Goal: Information Seeking & Learning: Learn about a topic

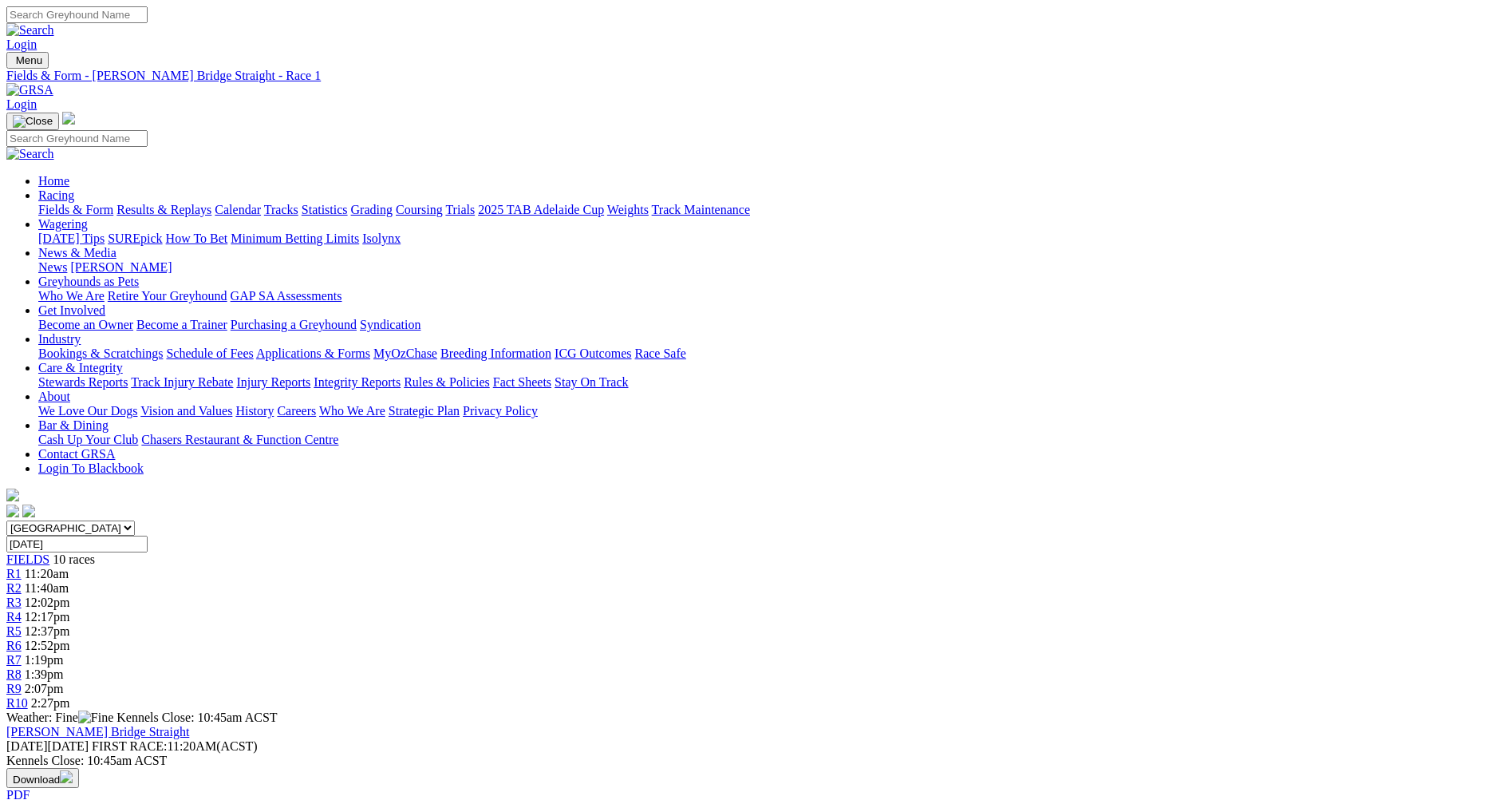
click at [21, 581] on span "R2" at bounding box center [14, 588] width 15 height 13
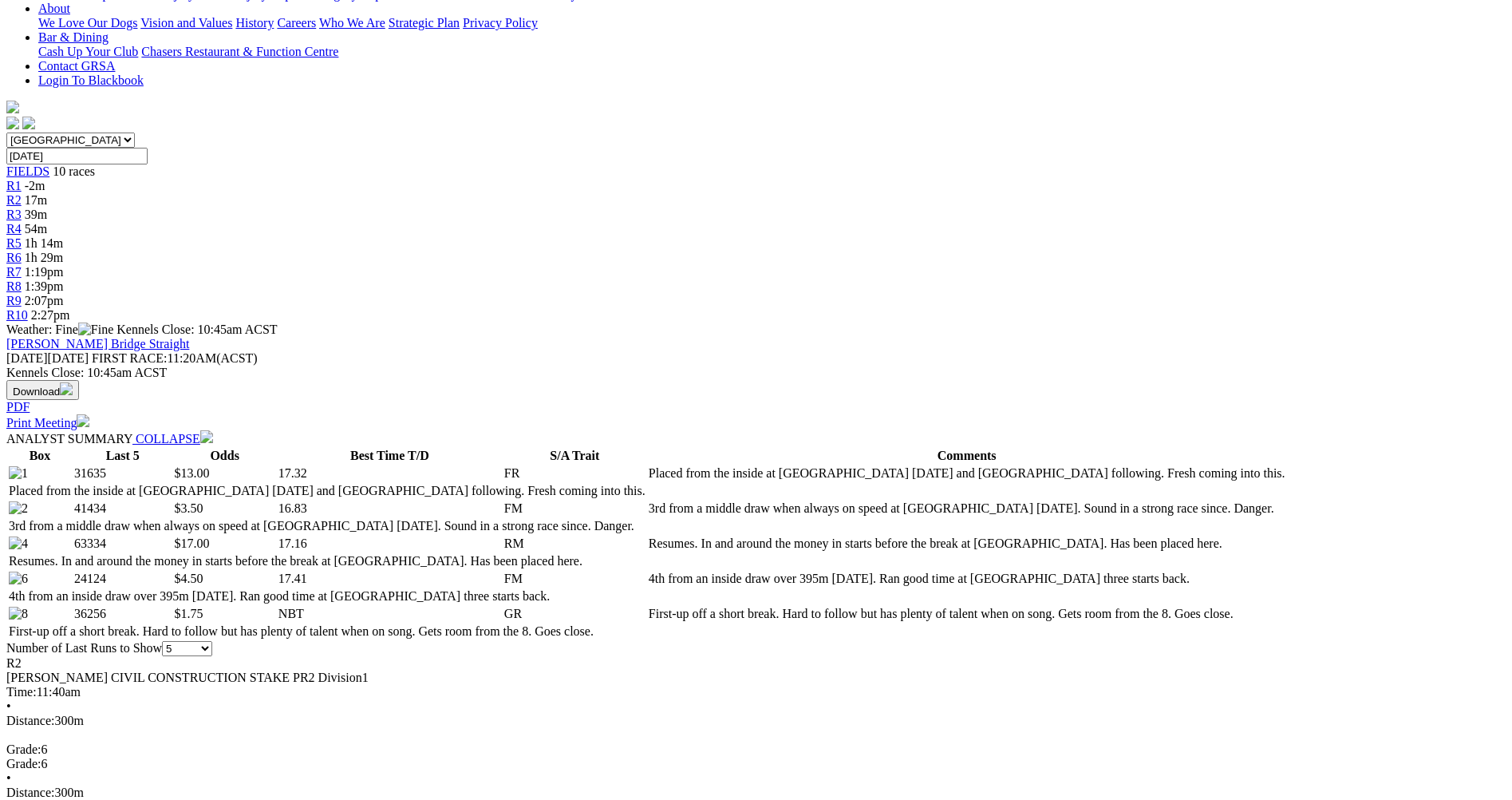
scroll to position [239, 0]
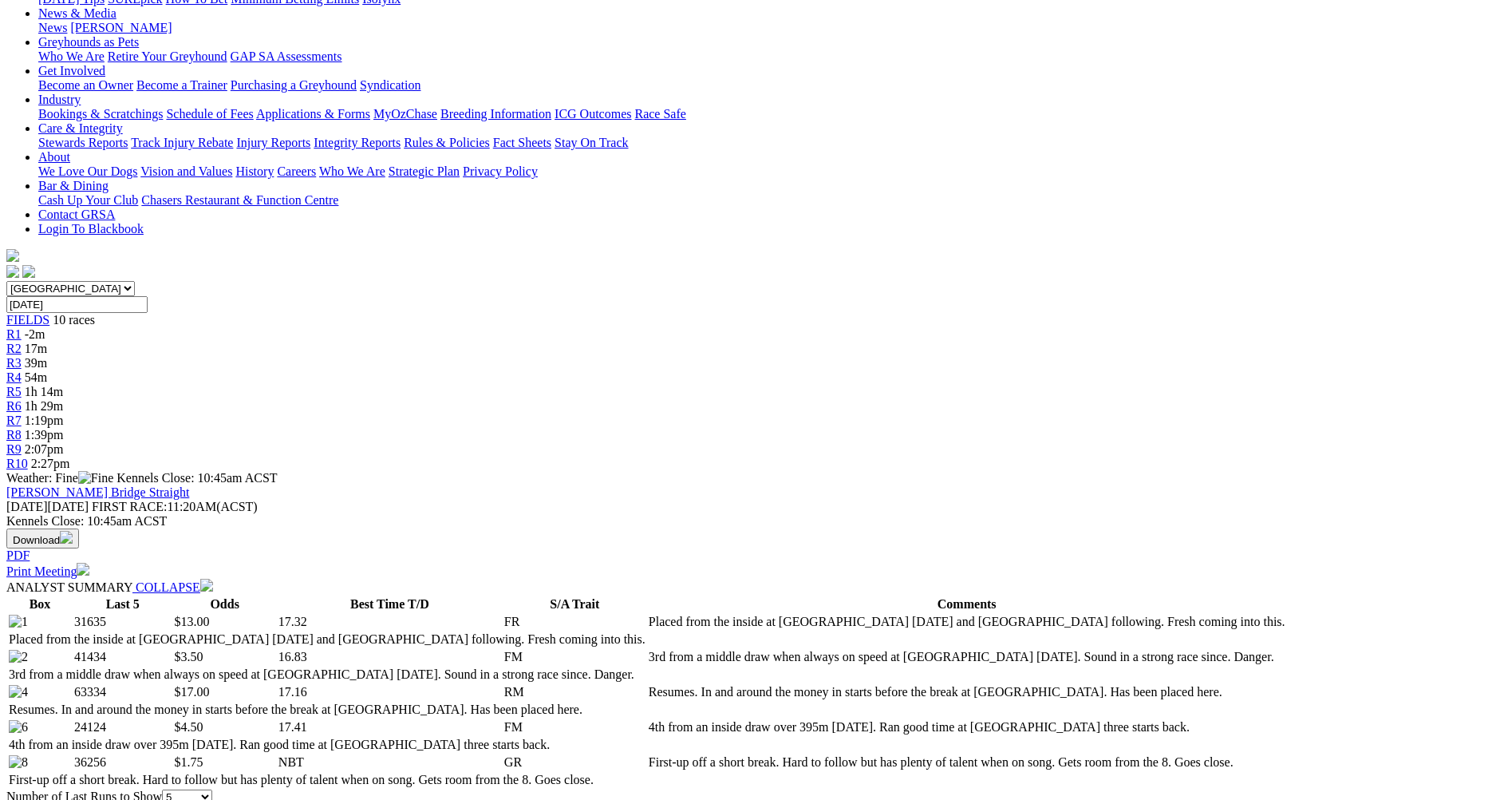
click at [47, 356] on span "39m" at bounding box center [35, 362] width 22 height 13
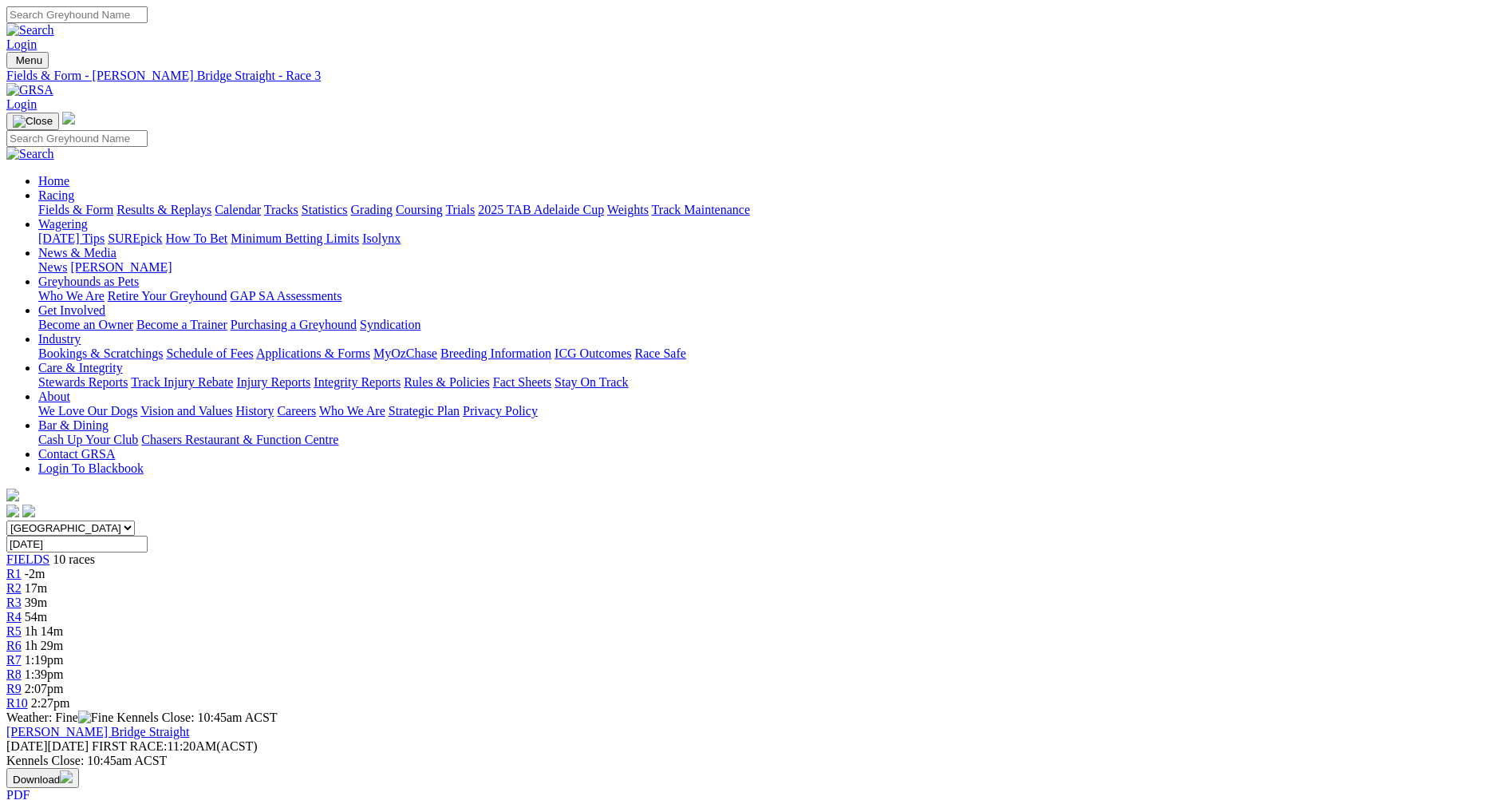
click at [21, 581] on span "R2" at bounding box center [14, 588] width 15 height 13
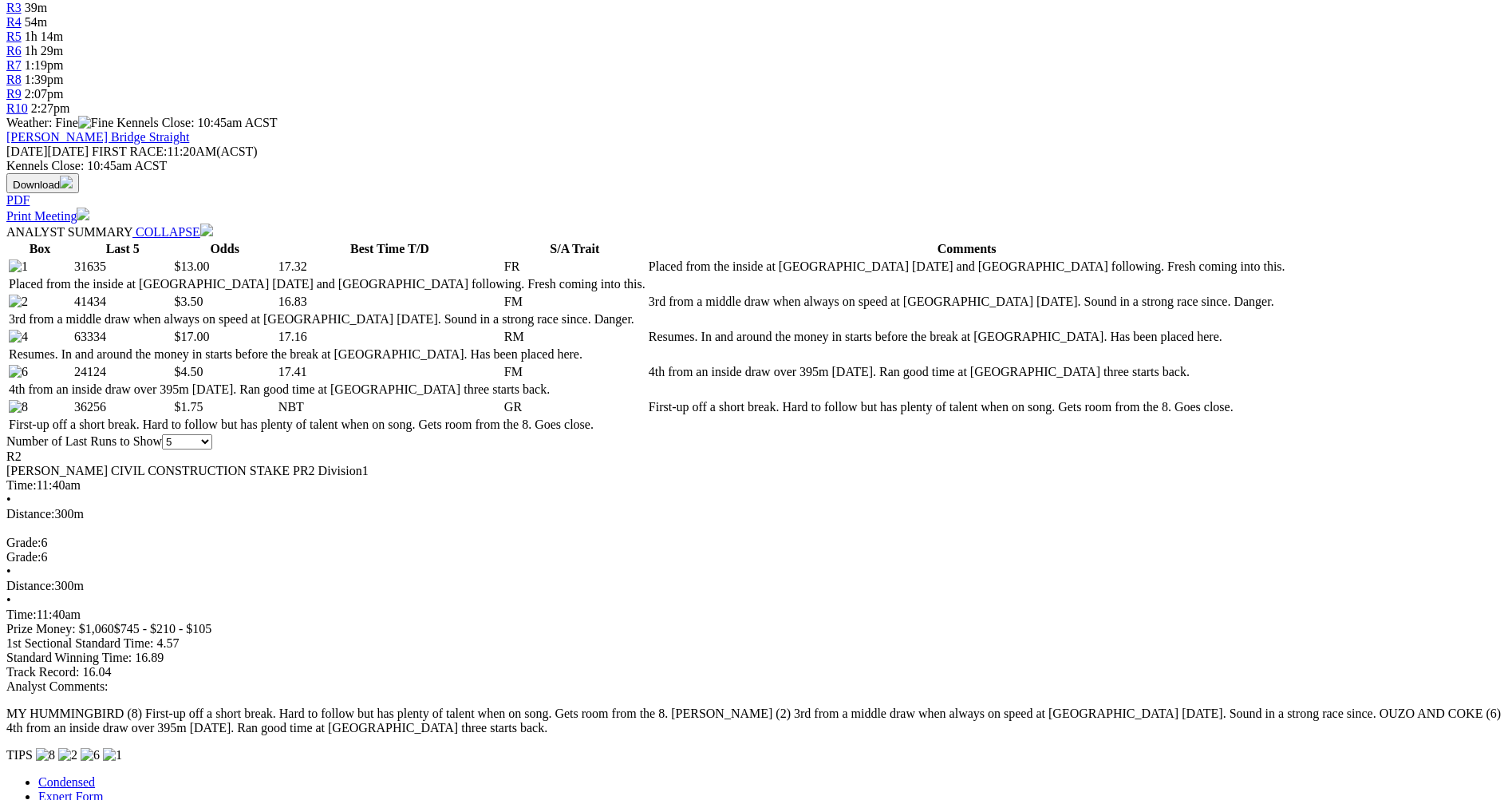
scroll to position [638, 0]
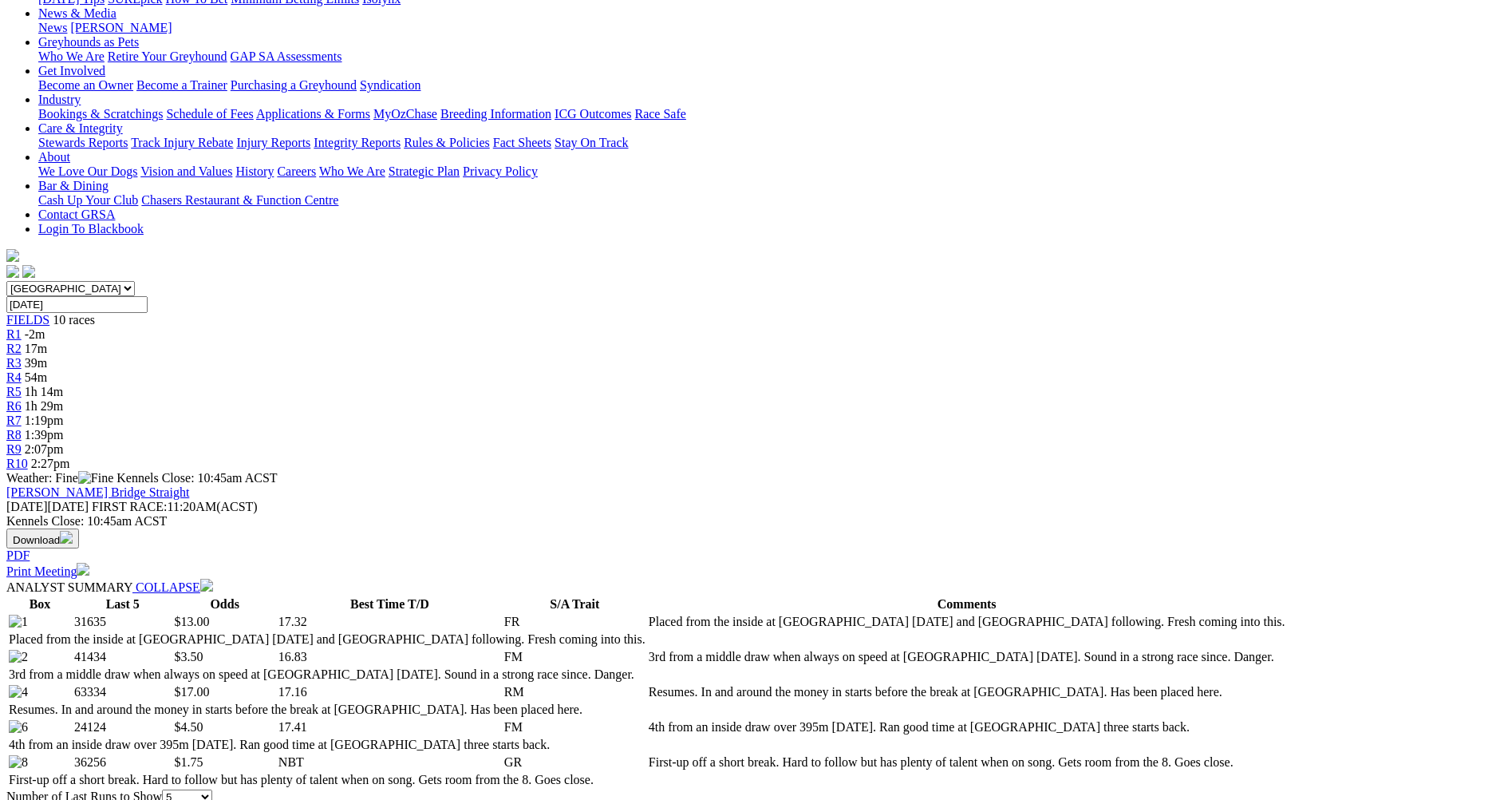
scroll to position [399, 0]
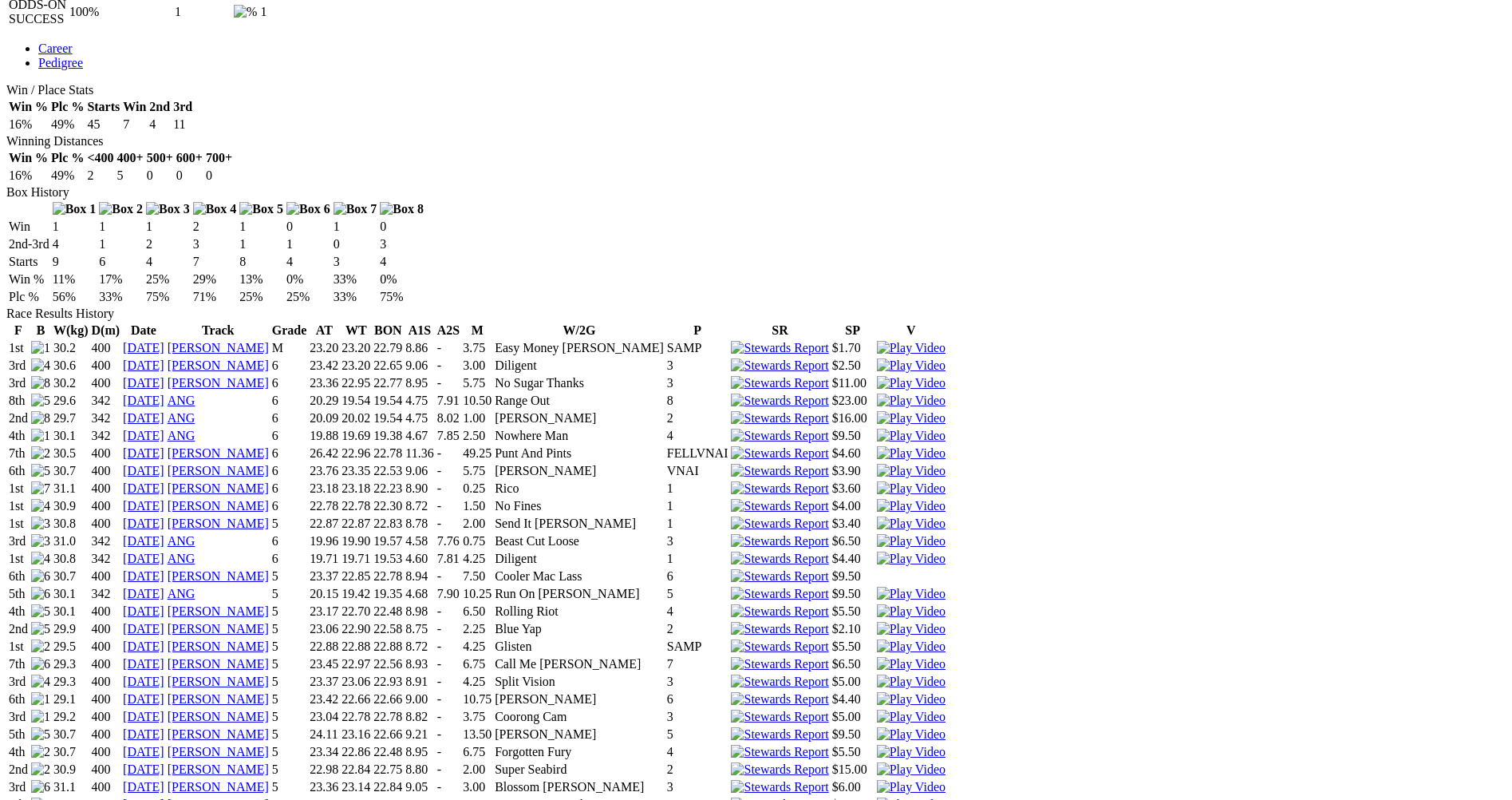
scroll to position [958, 0]
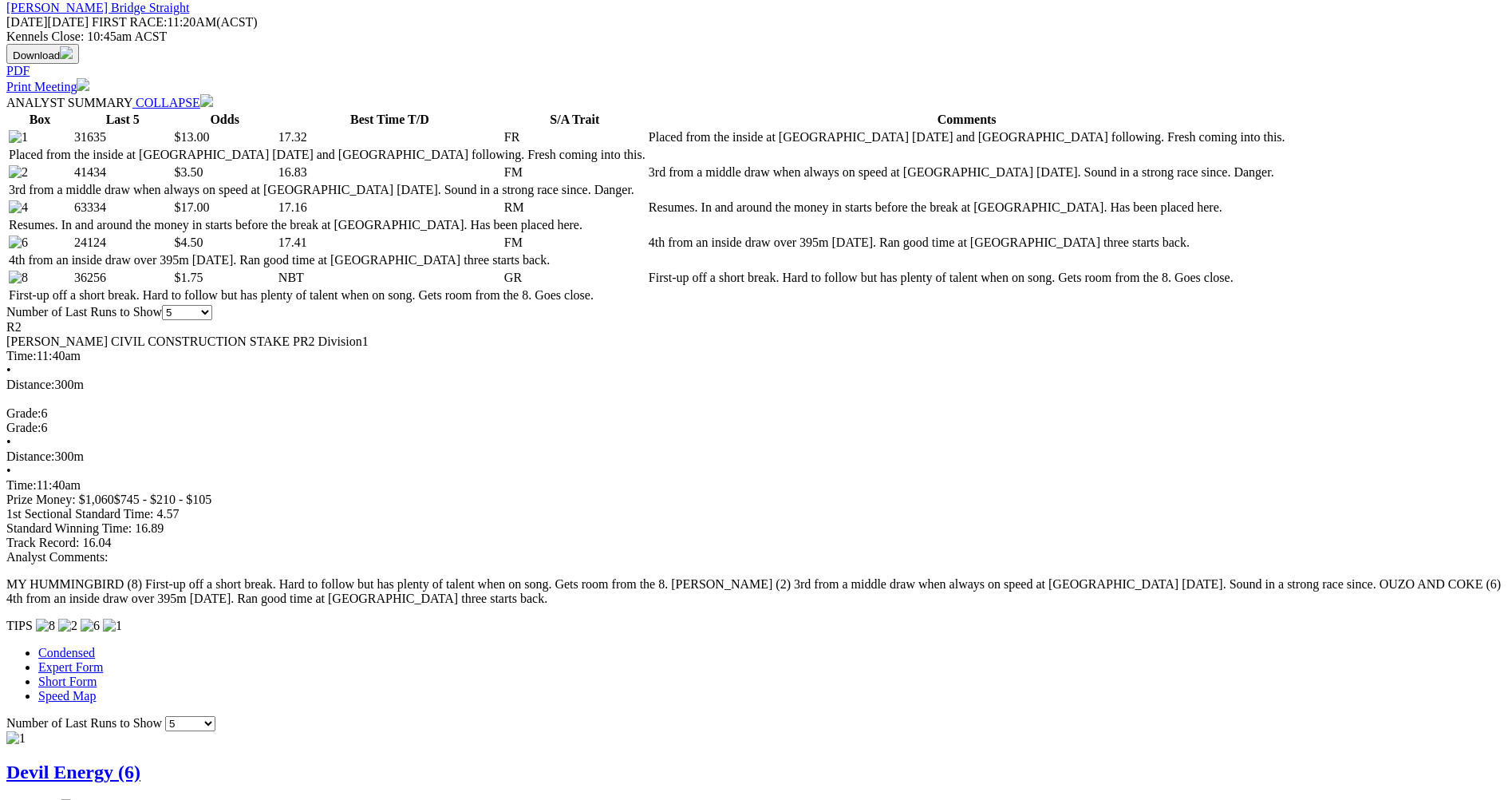
scroll to position [798, 0]
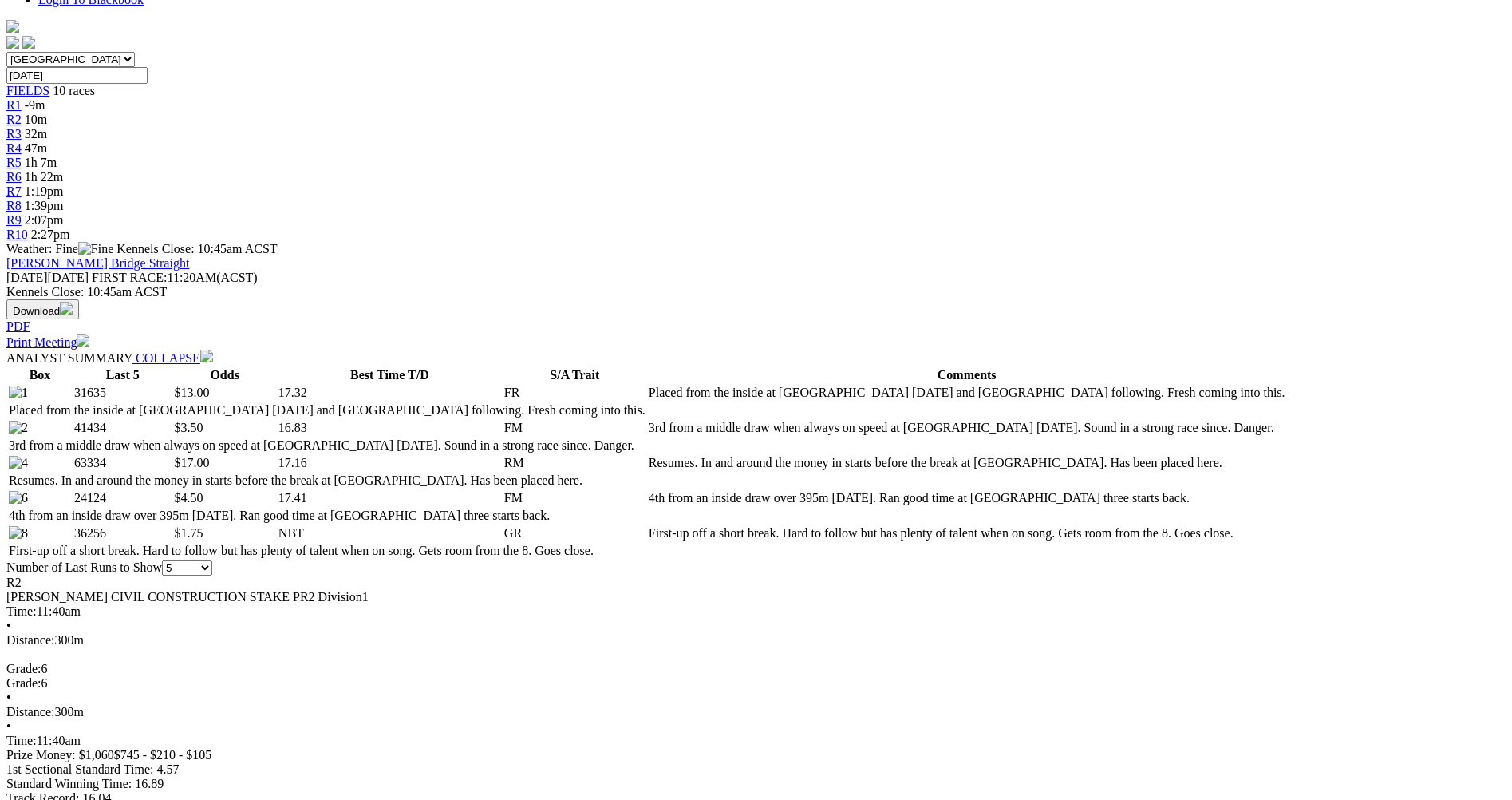
scroll to position [159, 0]
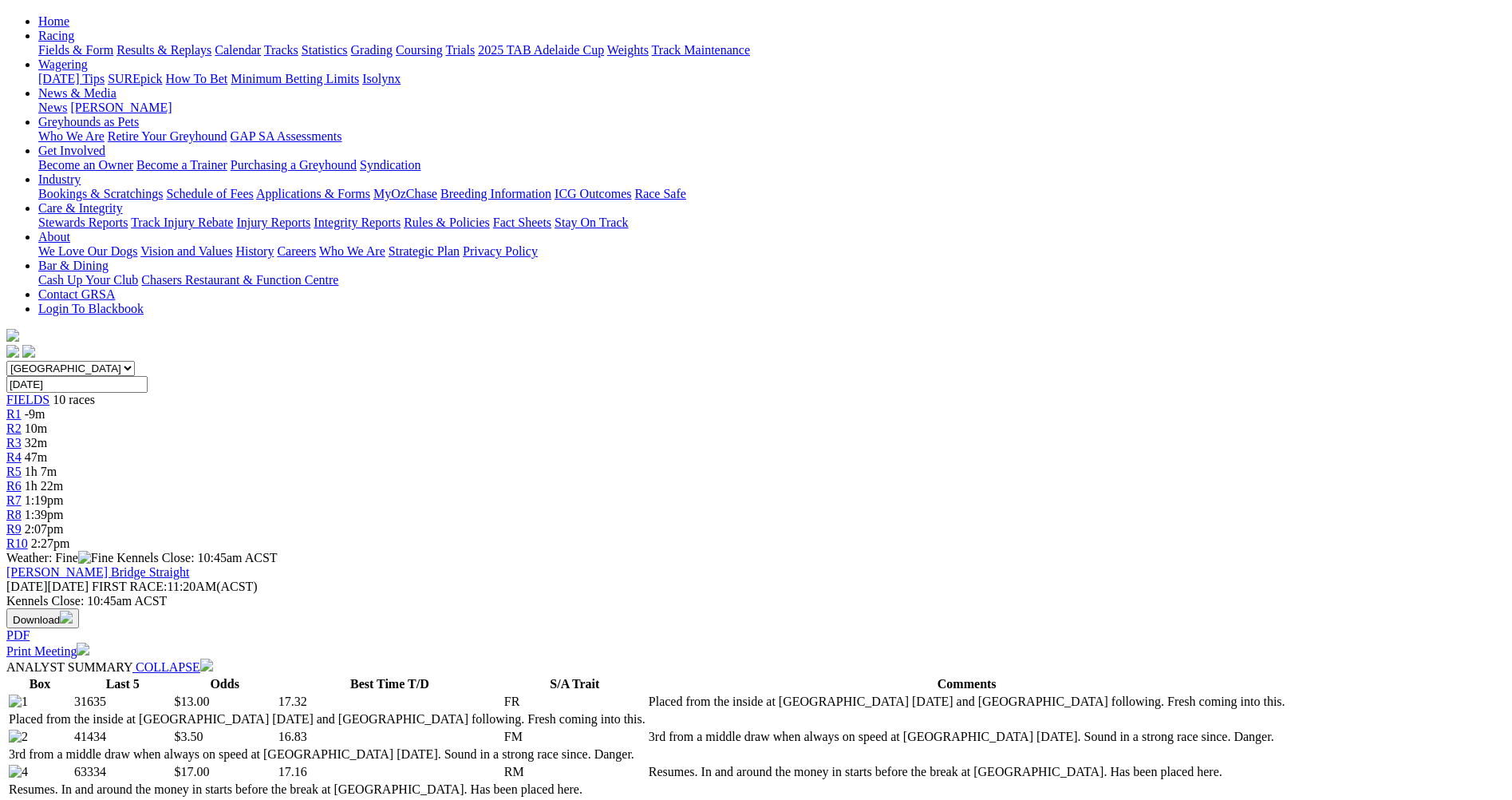
click at [570, 436] on div "R3 32m" at bounding box center [756, 443] width 1499 height 14
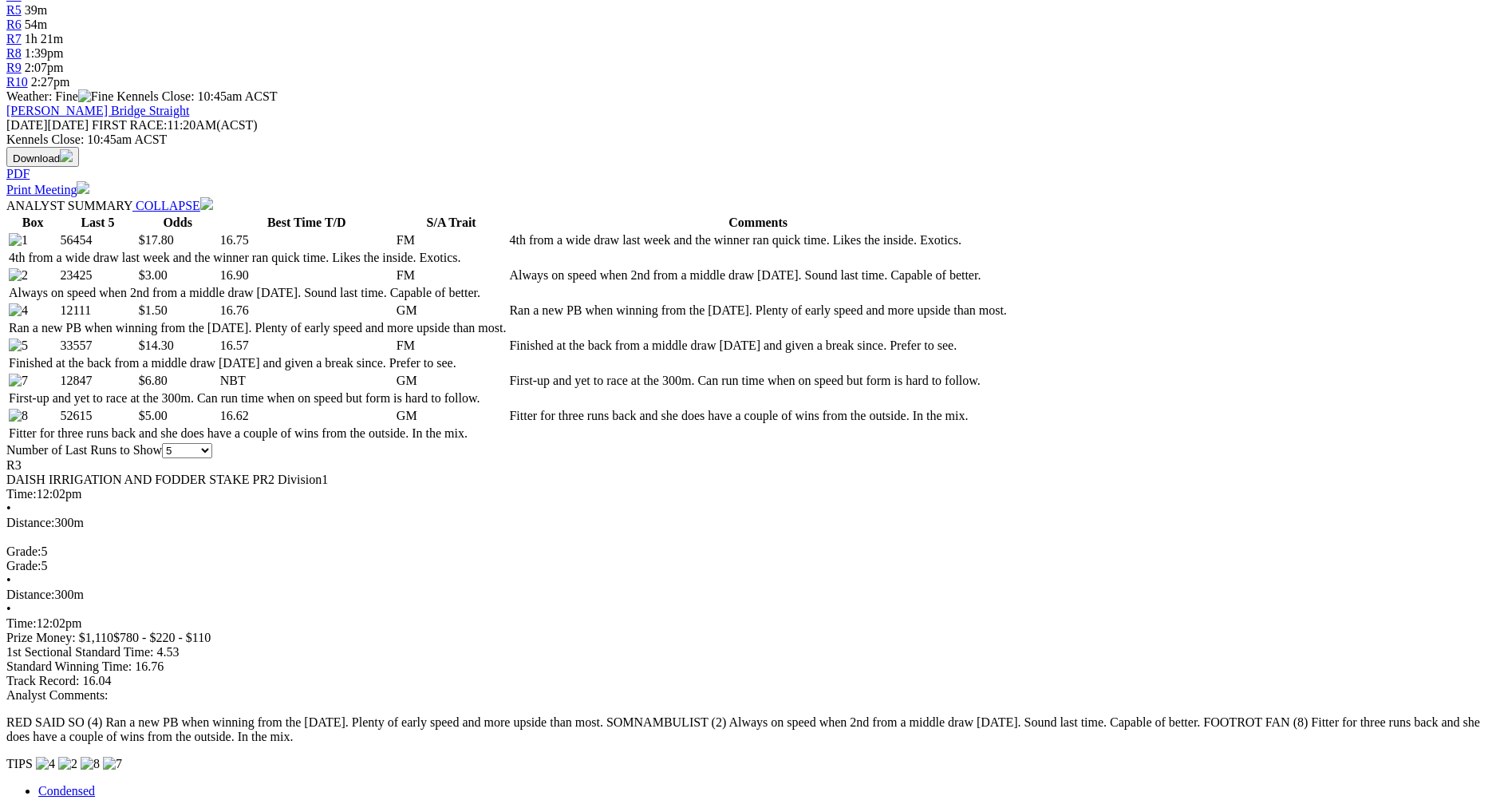
scroll to position [638, 0]
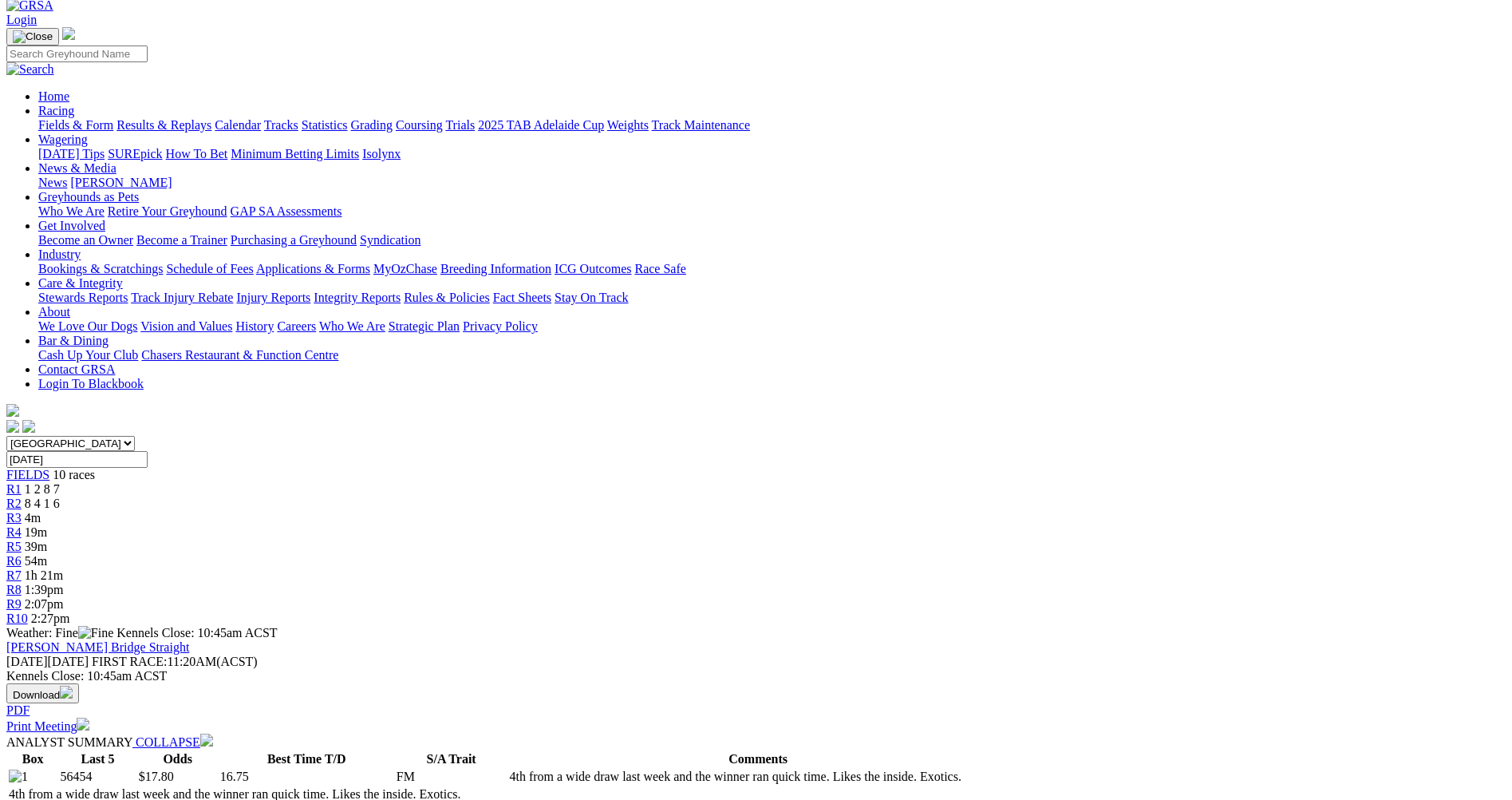
scroll to position [80, 0]
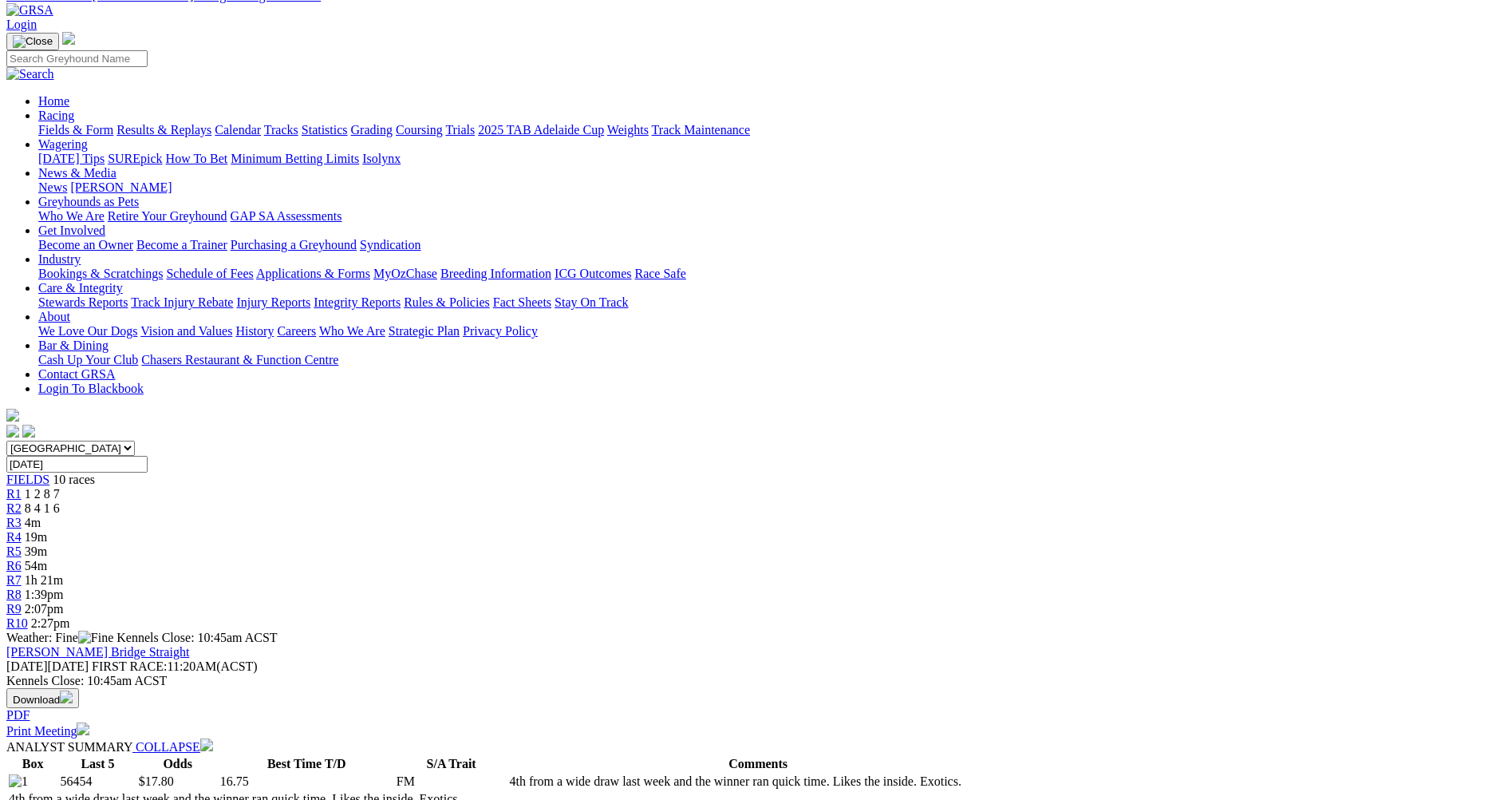
click at [664, 530] on div "R4 19m" at bounding box center [756, 537] width 1499 height 14
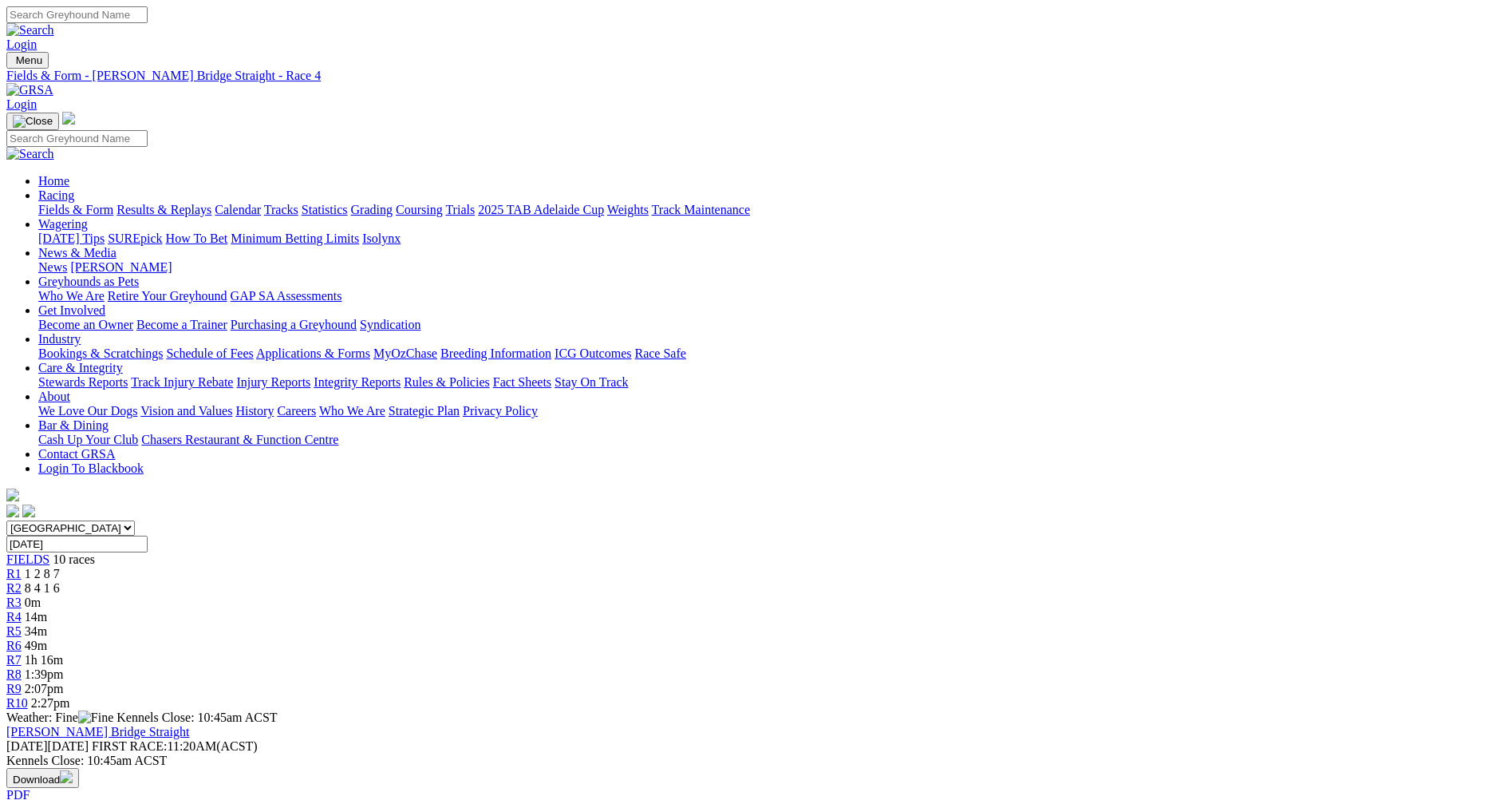
click at [47, 624] on span "34m" at bounding box center [35, 631] width 22 height 13
